Goal: Task Accomplishment & Management: Complete application form

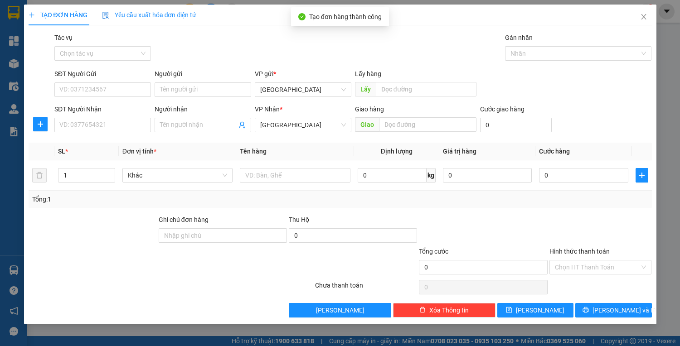
click at [569, 15] on div "TẠO ĐƠN HÀNG Yêu cầu xuất hóa đơn điện tử" at bounding box center [340, 15] width 623 height 21
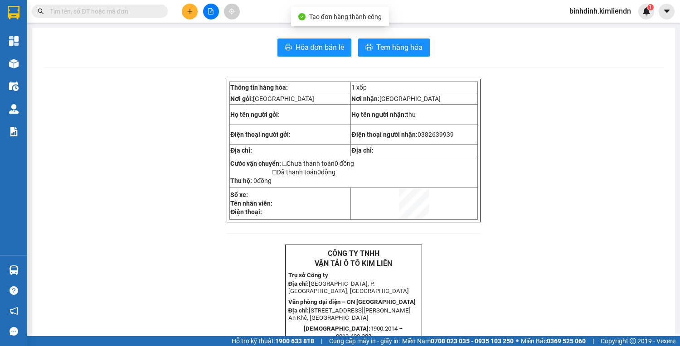
click at [128, 15] on input "text" at bounding box center [103, 11] width 107 height 10
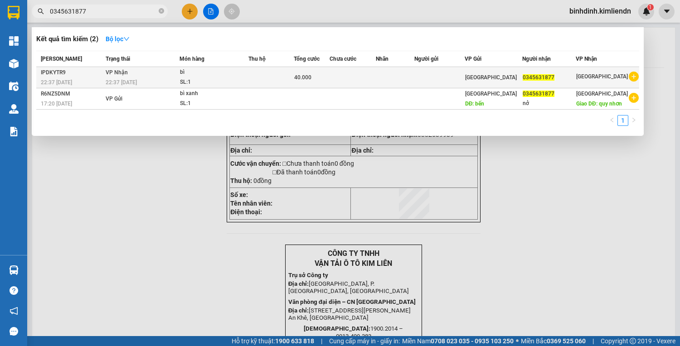
type input "0345631877"
click at [569, 83] on td "0345631877" at bounding box center [548, 77] width 53 height 21
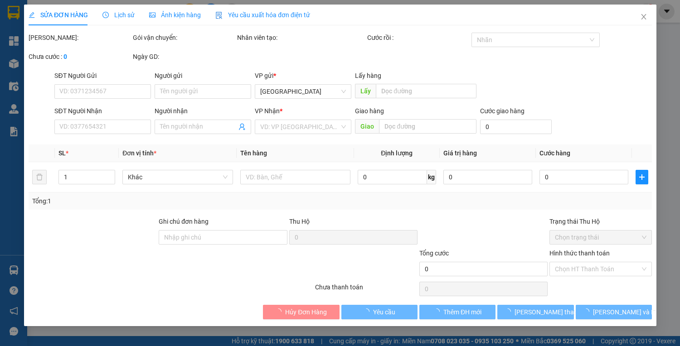
type input "0345631877"
type input "40.000"
type input "0"
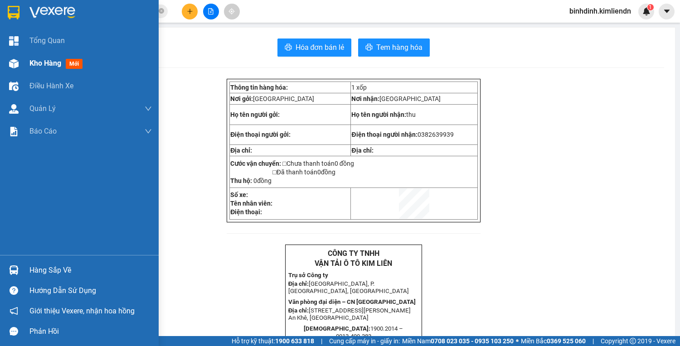
click at [8, 70] on div at bounding box center [14, 64] width 16 height 16
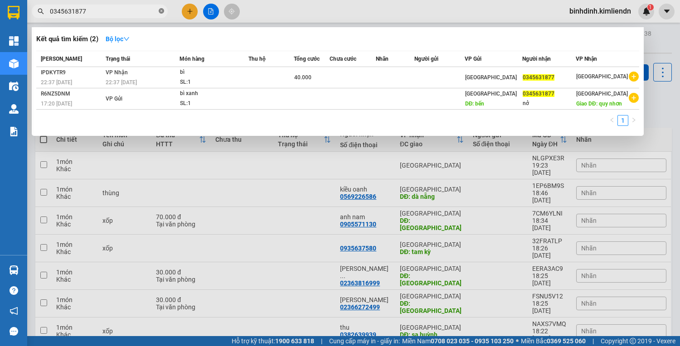
click at [161, 12] on icon "close-circle" at bounding box center [161, 10] width 5 height 5
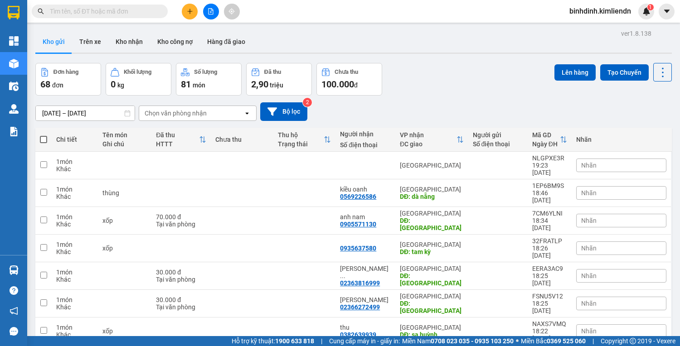
click at [122, 10] on input "text" at bounding box center [103, 11] width 107 height 10
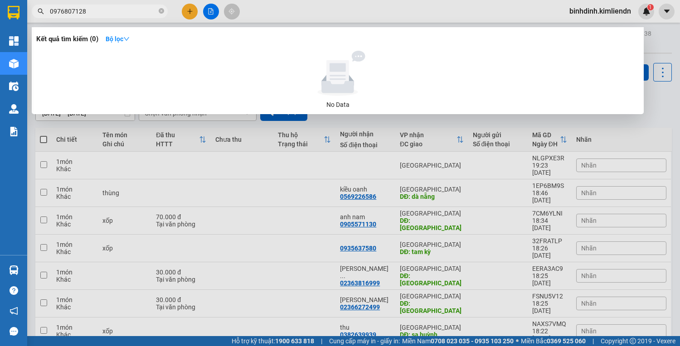
type input "0976807128"
click at [194, 16] on div at bounding box center [340, 173] width 680 height 346
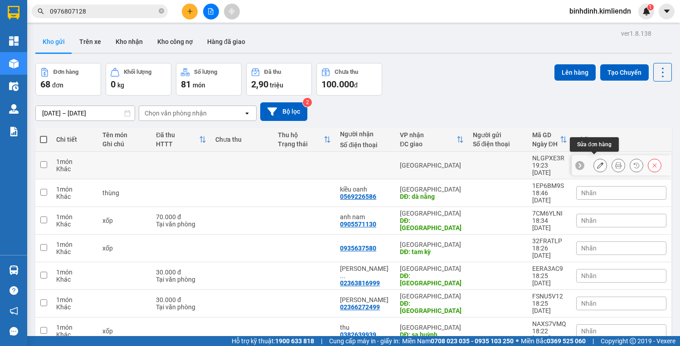
click at [597, 163] on icon at bounding box center [600, 165] width 6 height 6
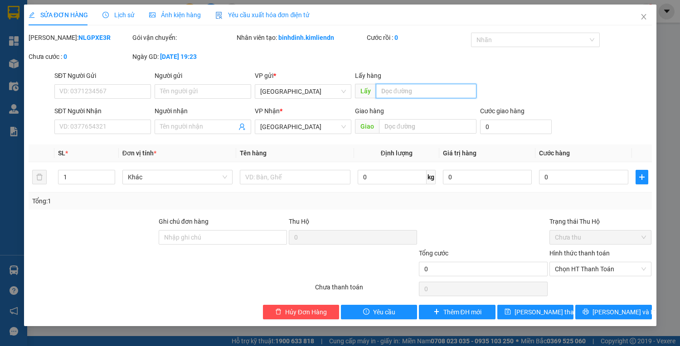
click at [413, 89] on input "text" at bounding box center [426, 91] width 101 height 15
type input "quy nhơn"
click at [428, 127] on input "text" at bounding box center [427, 126] width 97 height 15
type input "d"
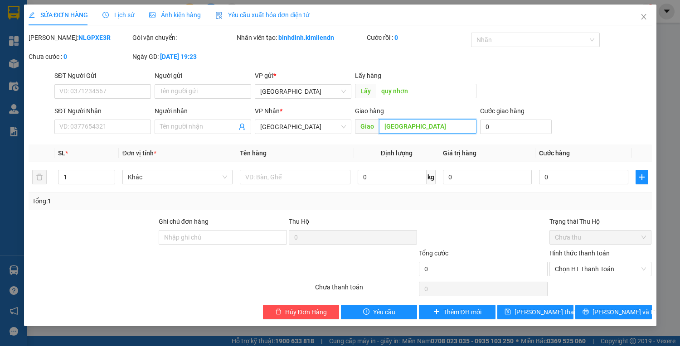
type input "[GEOGRAPHIC_DATA]"
type input "5"
type input "50"
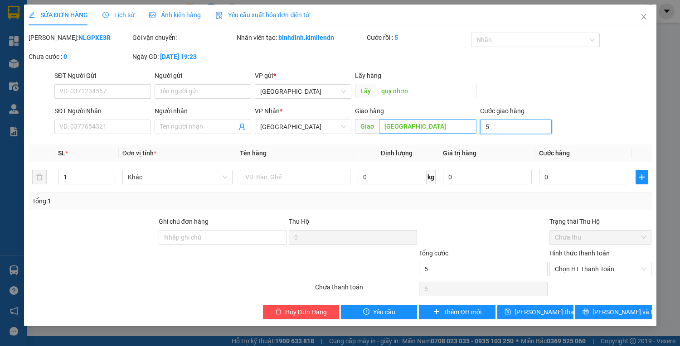
type input "50"
type input "50.000"
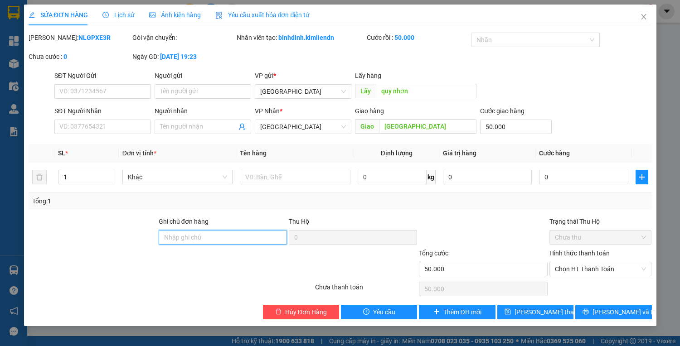
click at [257, 243] on input "Ghi chú đơn hàng" at bounding box center [223, 237] width 128 height 15
type input "77b01625-0935061227"
click at [597, 266] on span "Chọn HT Thanh Toán" at bounding box center [601, 269] width 92 height 14
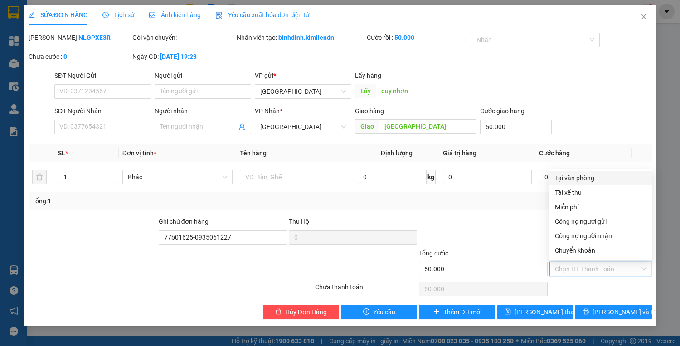
click at [591, 179] on div "Tại văn phòng" at bounding box center [601, 178] width 92 height 10
type input "0"
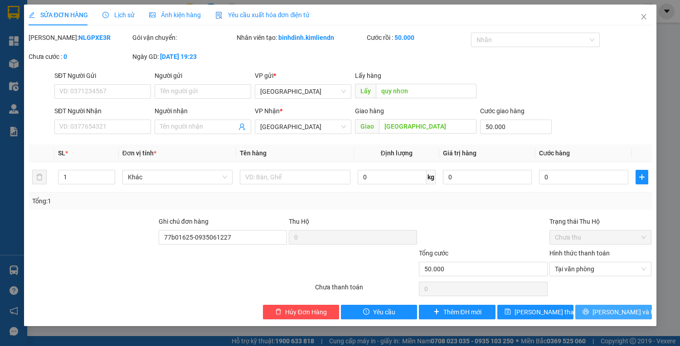
click at [590, 317] on button "[PERSON_NAME] và In" at bounding box center [613, 312] width 76 height 15
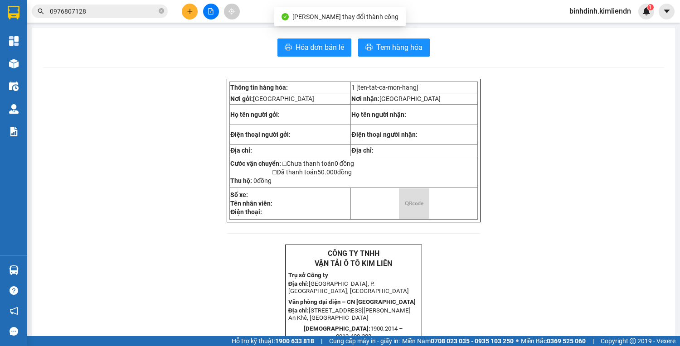
click at [313, 43] on span "Hóa đơn bán lẻ" at bounding box center [320, 47] width 49 height 11
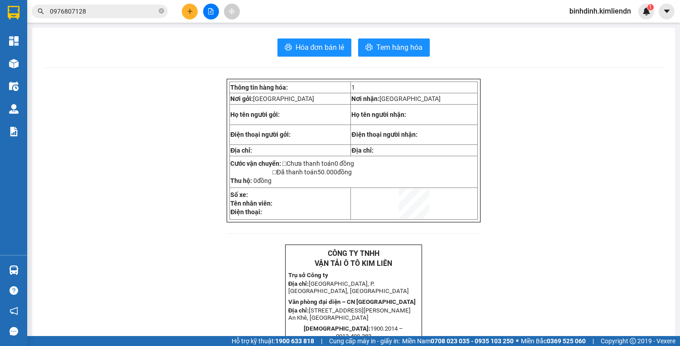
click at [180, 10] on div at bounding box center [211, 12] width 68 height 16
click at [183, 10] on button at bounding box center [190, 12] width 16 height 16
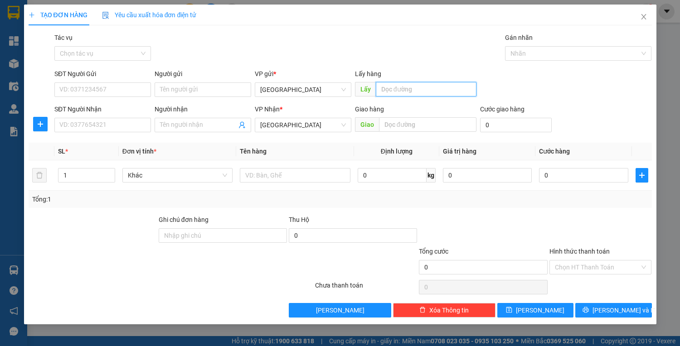
click at [439, 90] on input "text" at bounding box center [426, 89] width 101 height 15
type input "quy nhơn"
click at [454, 130] on input "text" at bounding box center [427, 124] width 97 height 15
type input "d"
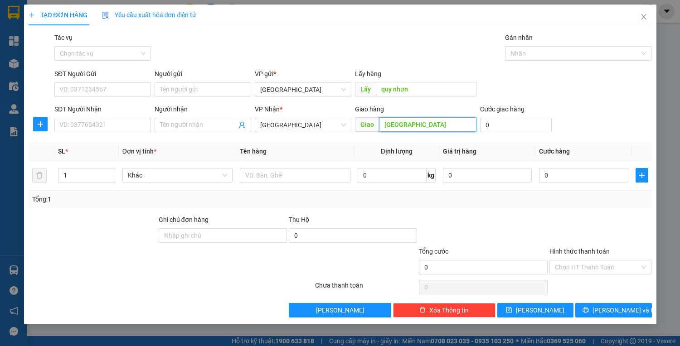
type input "[GEOGRAPHIC_DATA]"
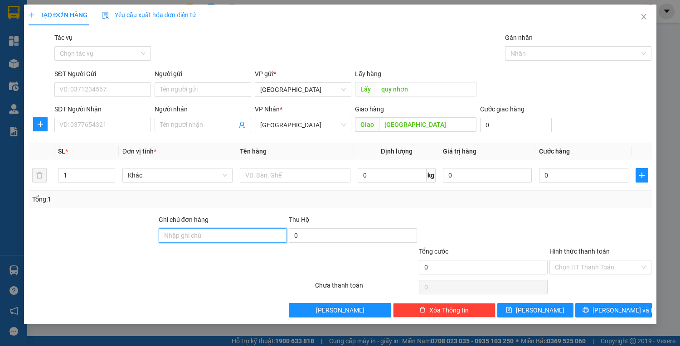
click at [236, 230] on input "Ghi chú đơn hàng" at bounding box center [223, 235] width 128 height 15
type input "77b01625-0935061227"
click at [595, 305] on button "[PERSON_NAME] và In" at bounding box center [613, 310] width 76 height 15
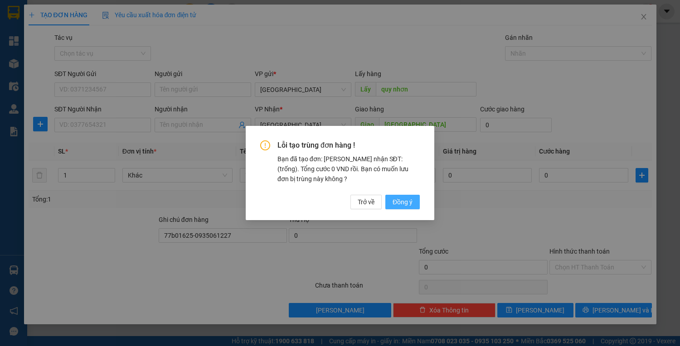
click at [390, 201] on button "Đồng ý" at bounding box center [402, 202] width 34 height 15
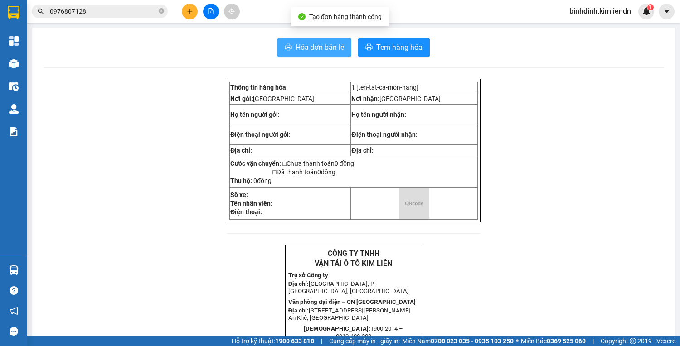
click at [318, 43] on span "Hóa đơn bán lẻ" at bounding box center [320, 47] width 49 height 11
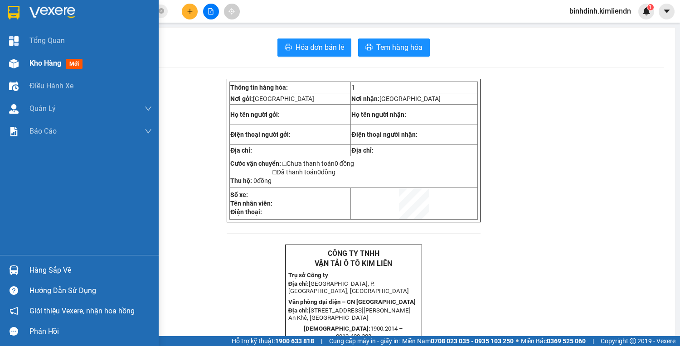
click at [11, 65] on img at bounding box center [14, 64] width 10 height 10
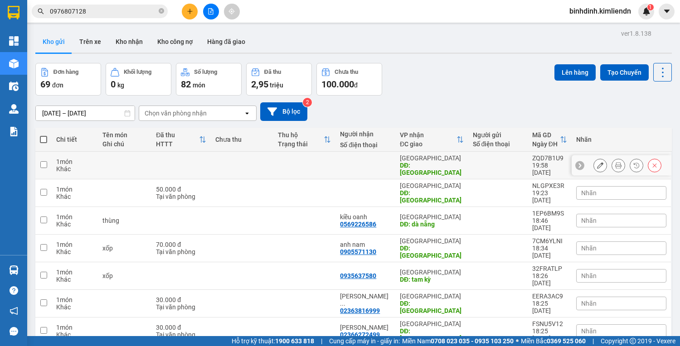
click at [597, 163] on icon at bounding box center [600, 165] width 6 height 6
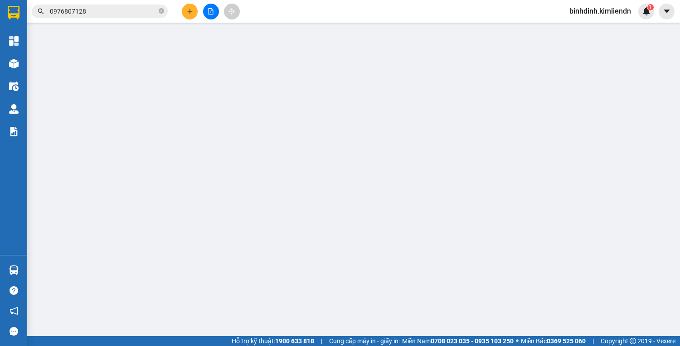
type input "quy nhơn"
type input "[GEOGRAPHIC_DATA]"
type input "77b01625-0935061227"
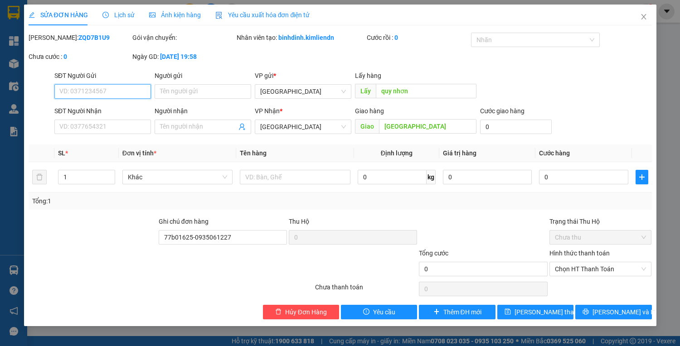
click at [134, 92] on input "SĐT Người Gửi" at bounding box center [102, 91] width 97 height 15
type input "0766580139"
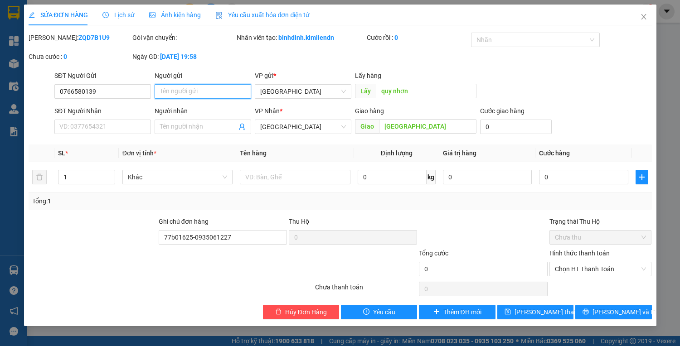
click at [199, 93] on input "Người gửi" at bounding box center [203, 91] width 97 height 15
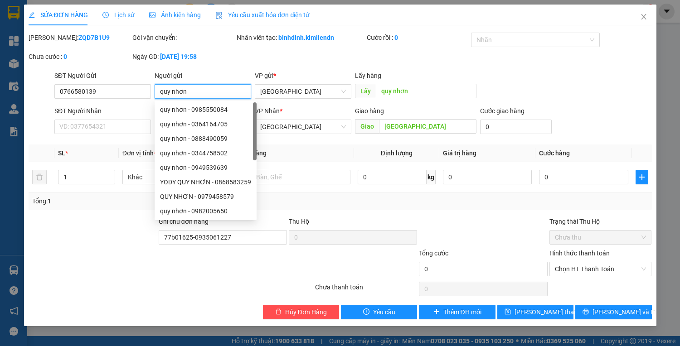
type input "quy nhơn"
drag, startPoint x: 113, startPoint y: 119, endPoint x: 114, endPoint y: 127, distance: 8.2
click at [113, 119] on div "SĐT Người Nhận" at bounding box center [102, 113] width 97 height 14
click at [114, 127] on input "SĐT Người Nhận" at bounding box center [102, 127] width 97 height 15
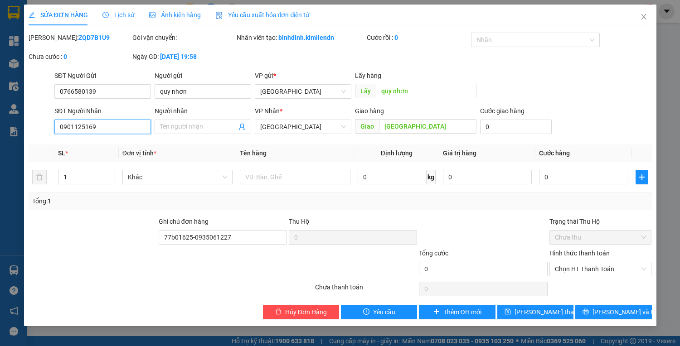
type input "0901125169"
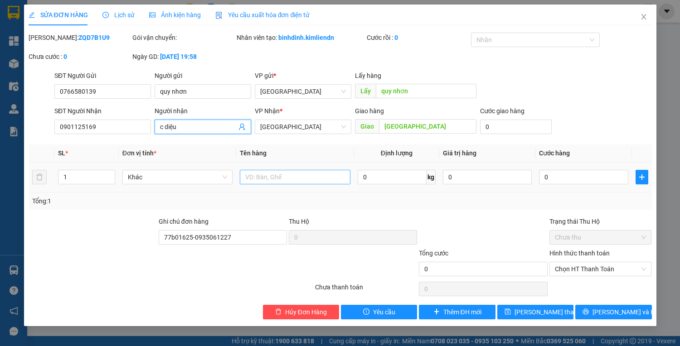
type input "c diệu"
click at [322, 177] on input "text" at bounding box center [295, 177] width 110 height 15
type input "hồ sơ bỏ bọc màu hồng"
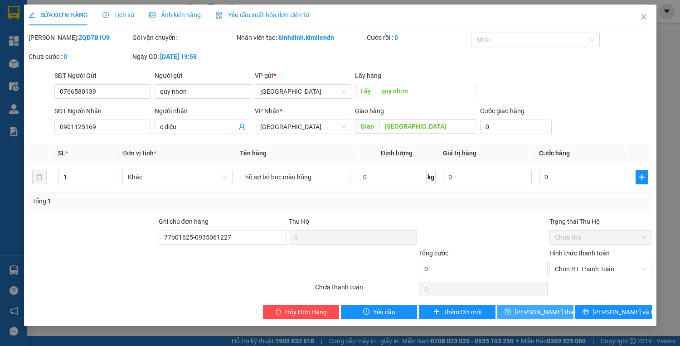
click at [550, 315] on span "[PERSON_NAME] thay đổi" at bounding box center [550, 312] width 73 height 10
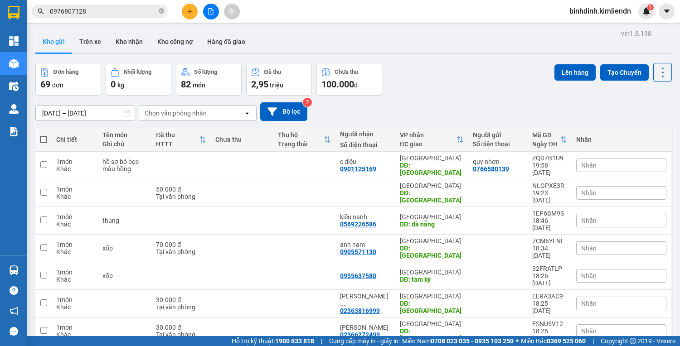
click at [190, 18] on button at bounding box center [190, 12] width 16 height 16
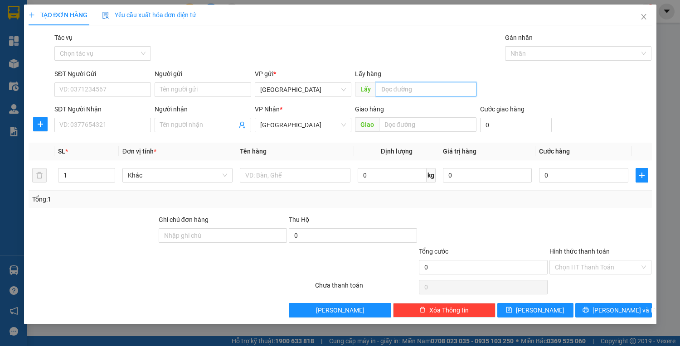
click at [430, 91] on input "text" at bounding box center [426, 89] width 101 height 15
type input "quy nhơn"
click at [403, 122] on input "text" at bounding box center [427, 124] width 97 height 15
type input "d"
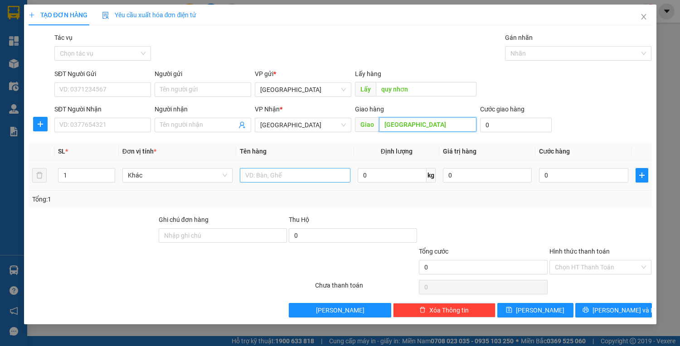
type input "[GEOGRAPHIC_DATA]"
click at [332, 174] on input "text" at bounding box center [295, 175] width 110 height 15
type input "bọc thuốc"
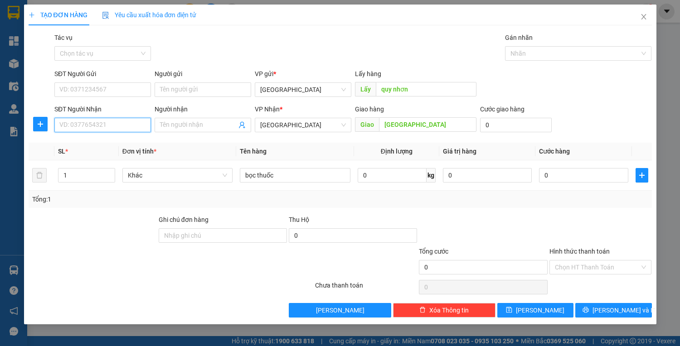
click at [68, 122] on input "SĐT Người Nhận" at bounding box center [102, 125] width 97 height 15
click at [503, 128] on input "0" at bounding box center [516, 125] width 72 height 15
type input "3"
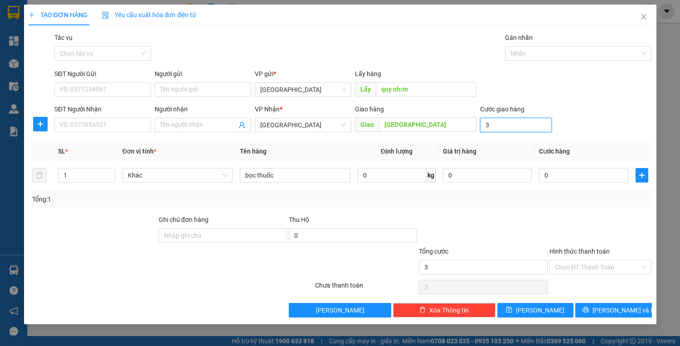
type input "30"
type input "30.000"
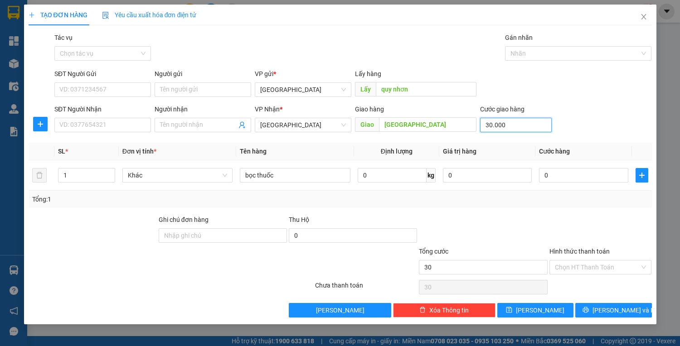
type input "30.000"
click at [112, 98] on div "SĐT Người Gửi VD: 0371234567" at bounding box center [102, 85] width 97 height 32
click at [110, 89] on input "SĐT Người Gửi" at bounding box center [102, 89] width 97 height 15
click at [225, 241] on input "Ghi chú đơn hàng" at bounding box center [223, 235] width 128 height 15
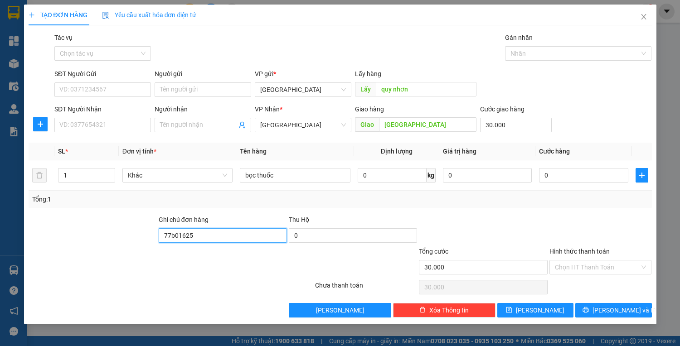
type input "77b01625-0935061227"
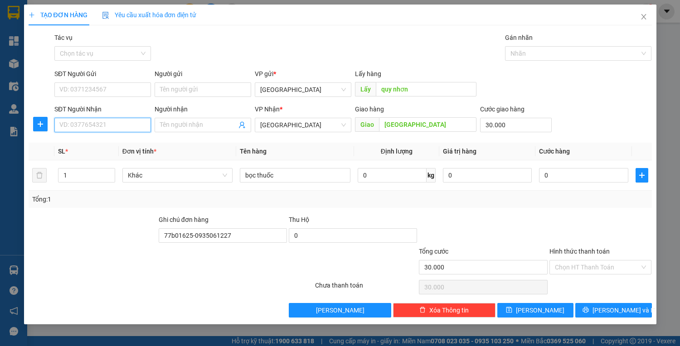
click at [111, 124] on input "SĐT Người Nhận" at bounding box center [102, 125] width 97 height 15
click at [115, 93] on input "SĐT Người Gửi" at bounding box center [102, 89] width 97 height 15
type input "0904951182"
click at [589, 309] on icon "printer" at bounding box center [586, 310] width 6 height 6
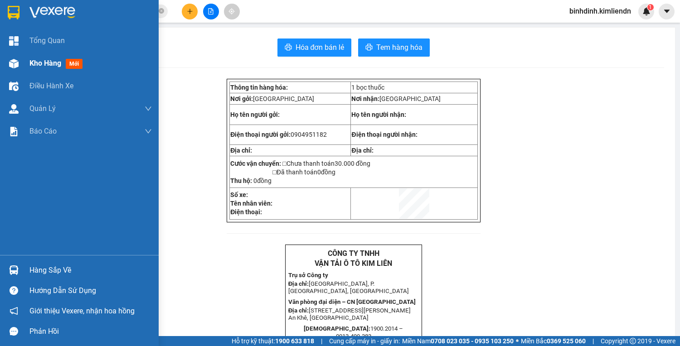
click at [24, 63] on div "Kho hàng mới" at bounding box center [79, 63] width 159 height 23
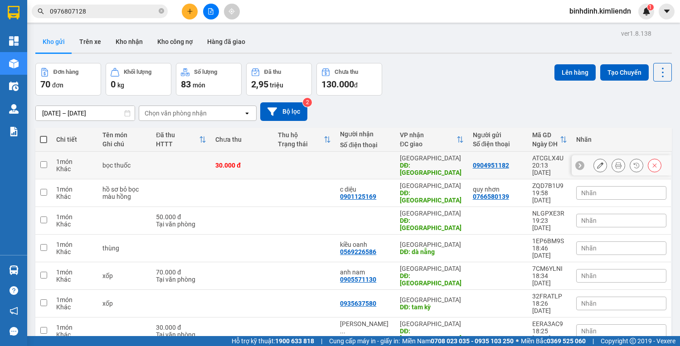
click at [615, 163] on icon at bounding box center [618, 165] width 6 height 6
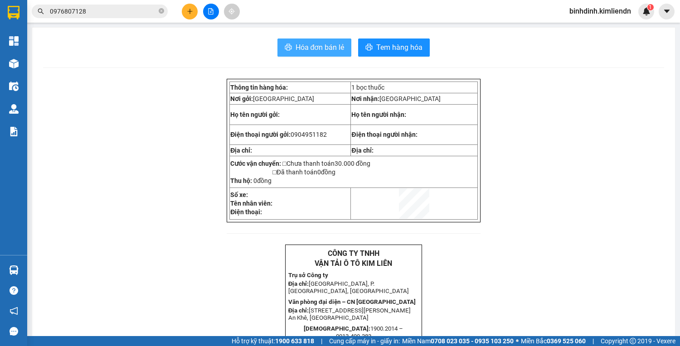
click at [330, 49] on span "Hóa đơn bán lẻ" at bounding box center [320, 47] width 49 height 11
